Goal: Information Seeking & Learning: Learn about a topic

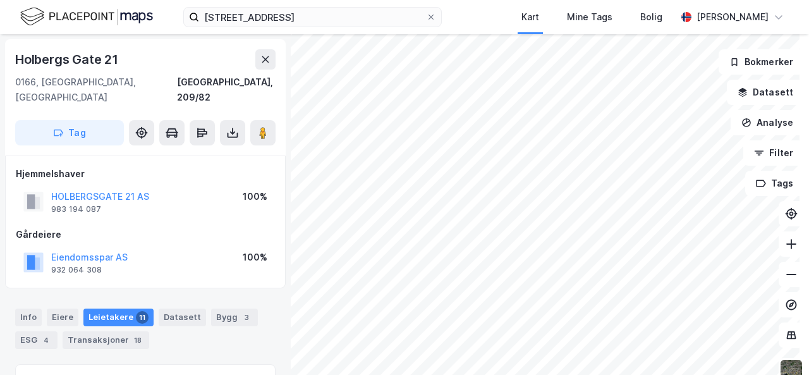
scroll to position [607, 0]
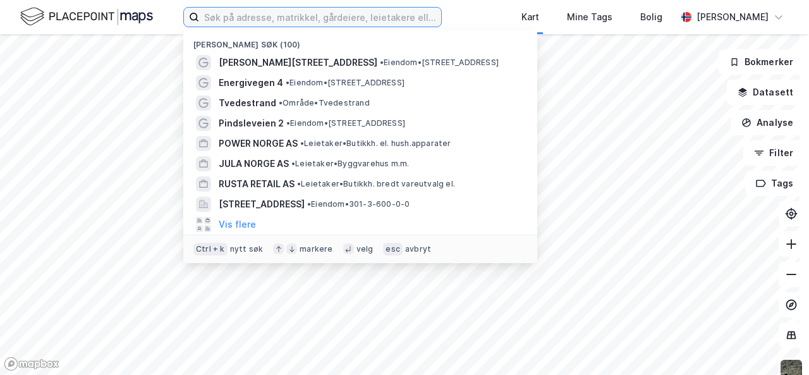
click at [252, 13] on input at bounding box center [320, 17] width 242 height 19
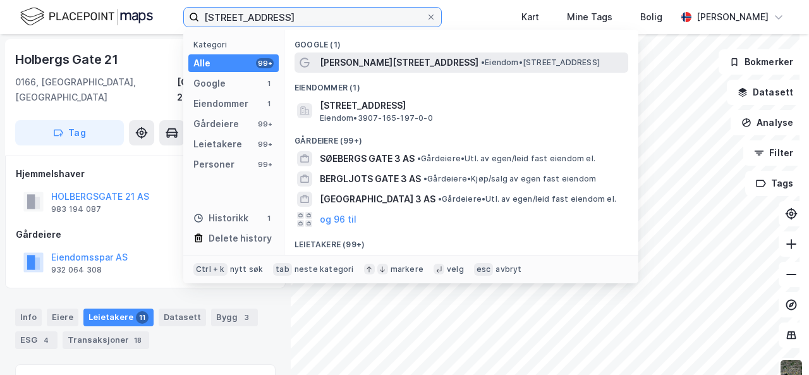
type input "[STREET_ADDRESS]"
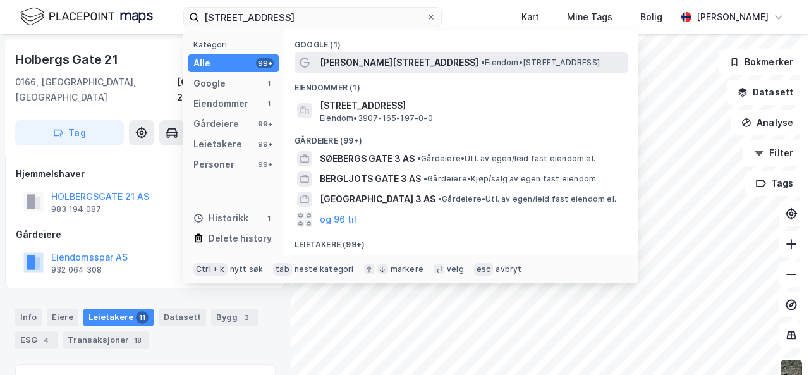
click at [368, 58] on span "[PERSON_NAME][STREET_ADDRESS]" at bounding box center [399, 62] width 159 height 15
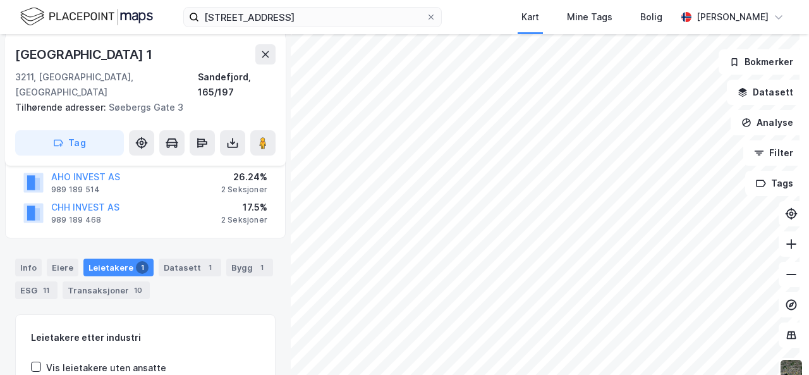
scroll to position [210, 0]
click at [24, 260] on div "Info" at bounding box center [28, 269] width 27 height 18
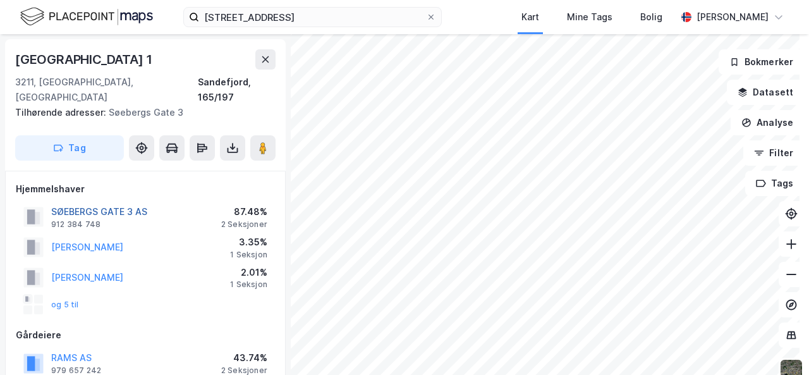
click at [0, 0] on button "SØEBERGS GATE 3 AS" at bounding box center [0, 0] width 0 height 0
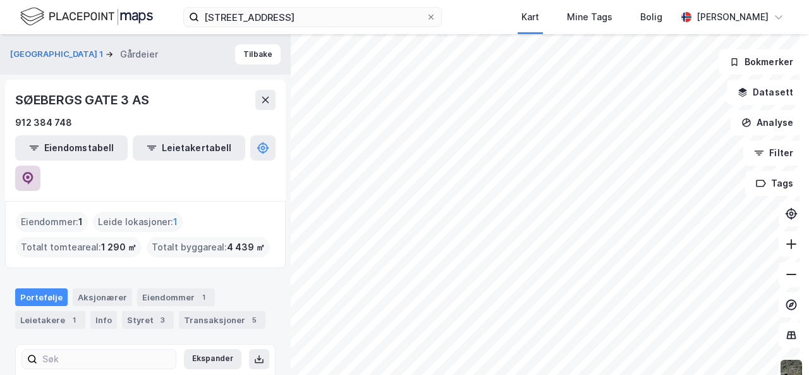
click at [40, 166] on button at bounding box center [27, 178] width 25 height 25
click at [248, 58] on button "Tilbake" at bounding box center [257, 54] width 45 height 20
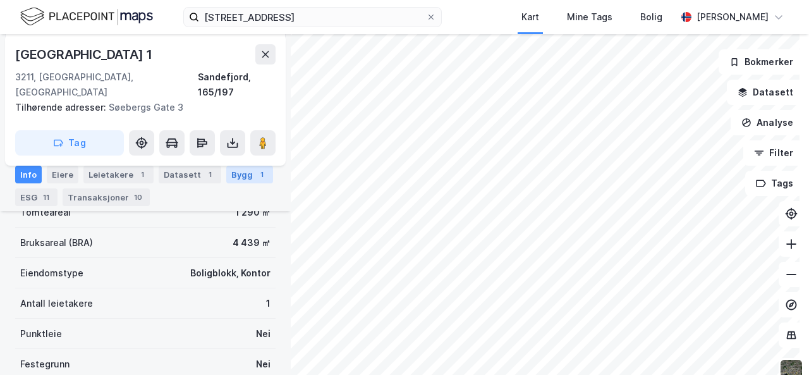
click at [234, 179] on div "Bygg 1" at bounding box center [249, 175] width 47 height 18
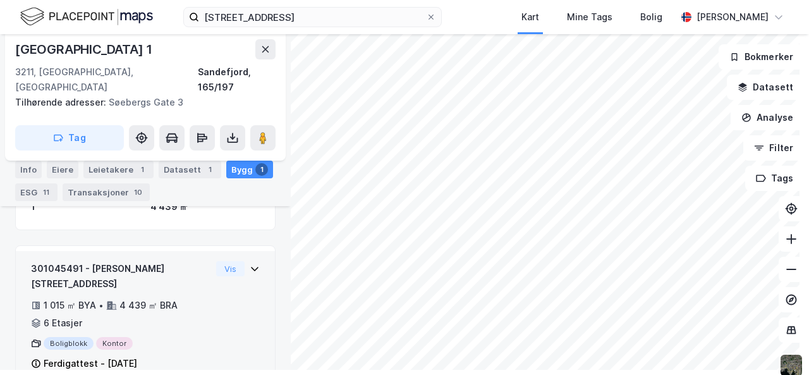
scroll to position [8, 0]
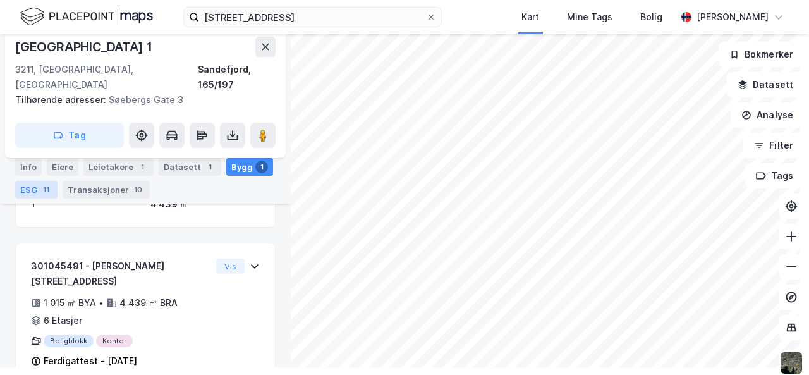
click at [38, 186] on div "ESG 11" at bounding box center [36, 190] width 42 height 18
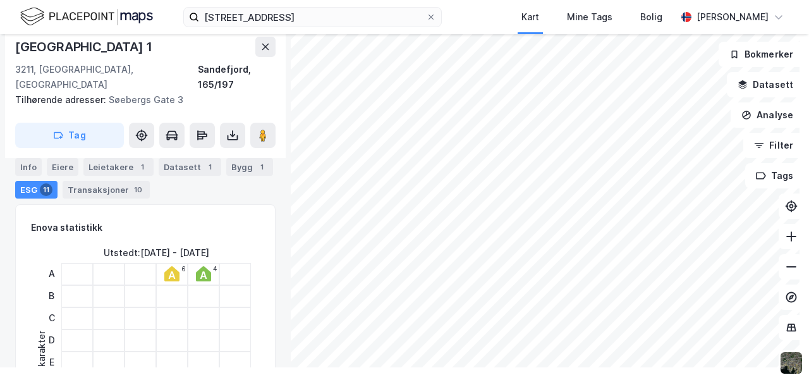
scroll to position [306, 0]
